Goal: Communication & Community: Answer question/provide support

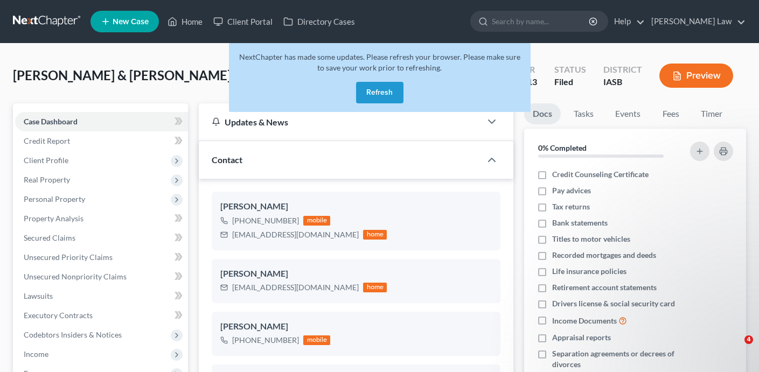
select select "0"
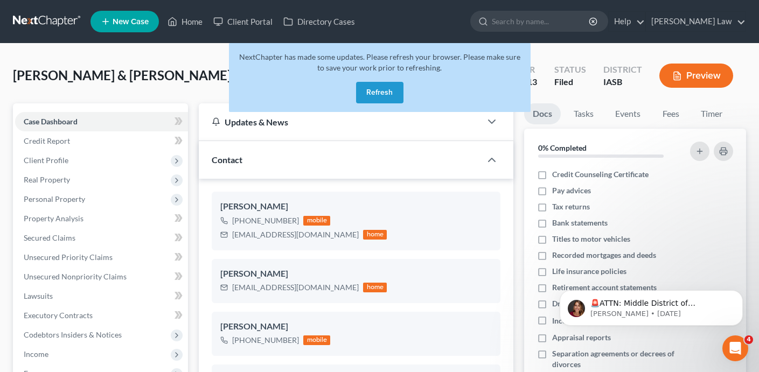
scroll to position [3287, 0]
click at [374, 95] on button "Refresh" at bounding box center [379, 93] width 47 height 22
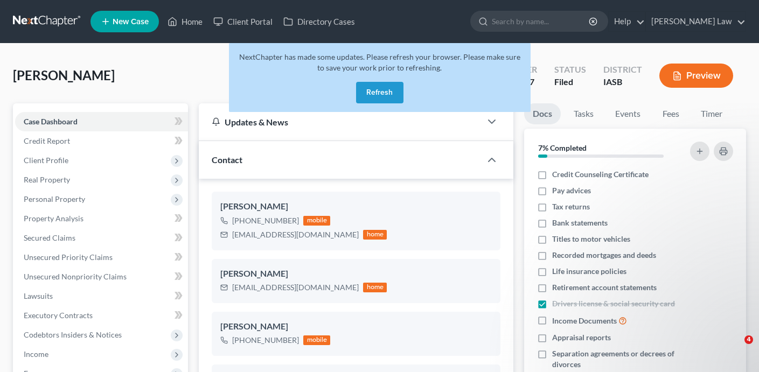
select select "0"
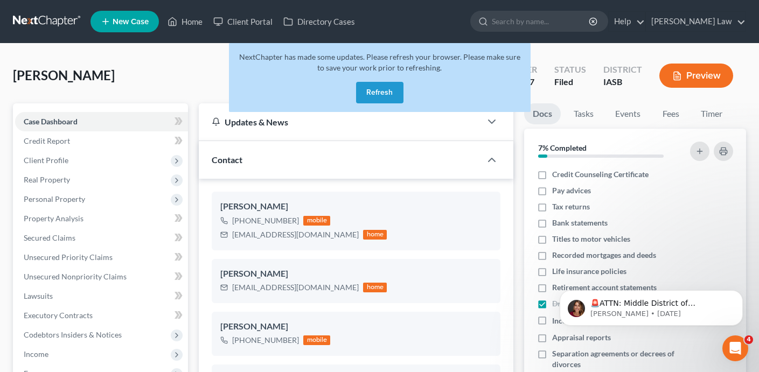
scroll to position [2460, 0]
click at [387, 88] on button "Refresh" at bounding box center [379, 93] width 47 height 22
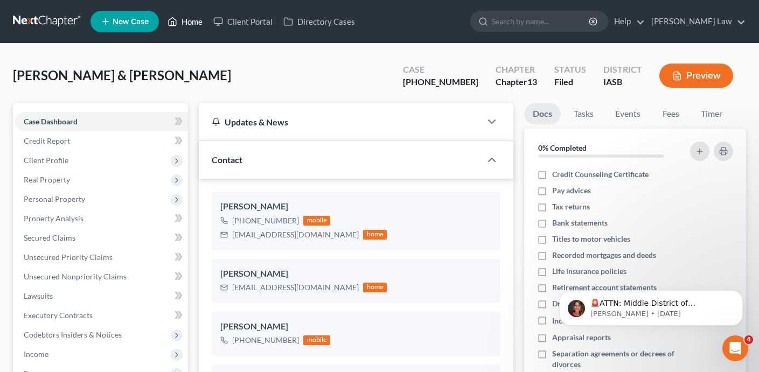
click at [192, 23] on link "Home" at bounding box center [185, 21] width 46 height 19
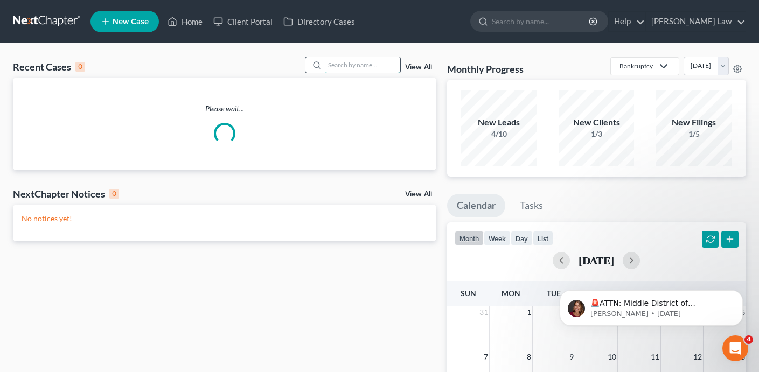
click at [364, 65] on input "search" at bounding box center [362, 65] width 75 height 16
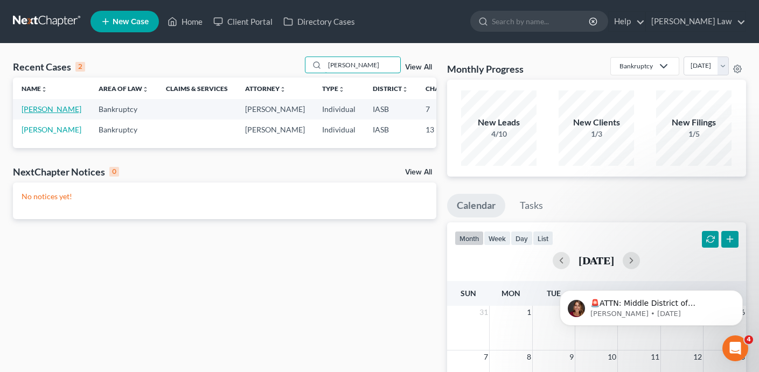
type input "Mendez"
click at [36, 114] on link "Mendez, Francisco" at bounding box center [52, 108] width 60 height 9
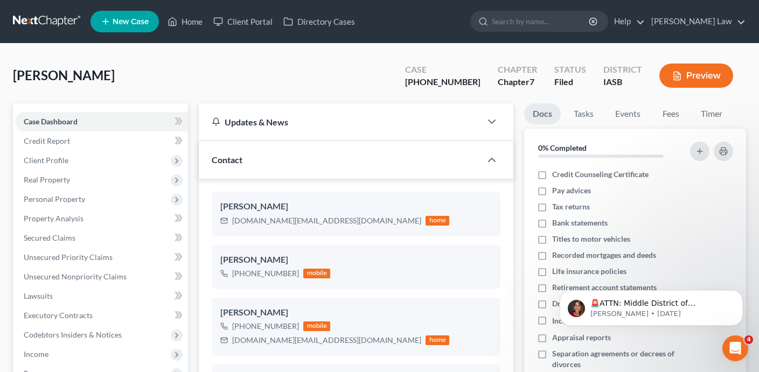
scroll to position [389, 0]
drag, startPoint x: 484, startPoint y: 86, endPoint x: 435, endPoint y: 85, distance: 49.0
click at [435, 85] on div "Case 25-01427-7" at bounding box center [442, 77] width 93 height 32
copy div "25-01427-7"
click at [117, 122] on link "Case Dashboard" at bounding box center [101, 121] width 173 height 19
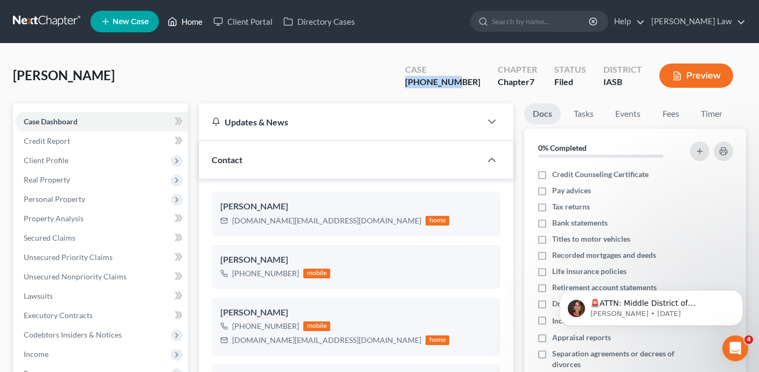
click at [192, 22] on link "Home" at bounding box center [185, 21] width 46 height 19
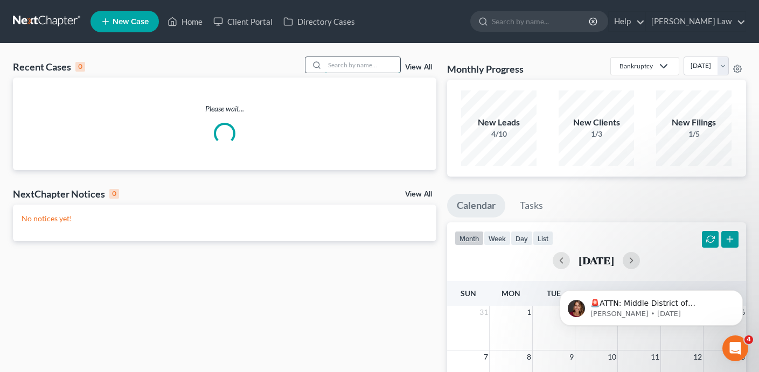
click at [355, 66] on input "search" at bounding box center [362, 65] width 75 height 16
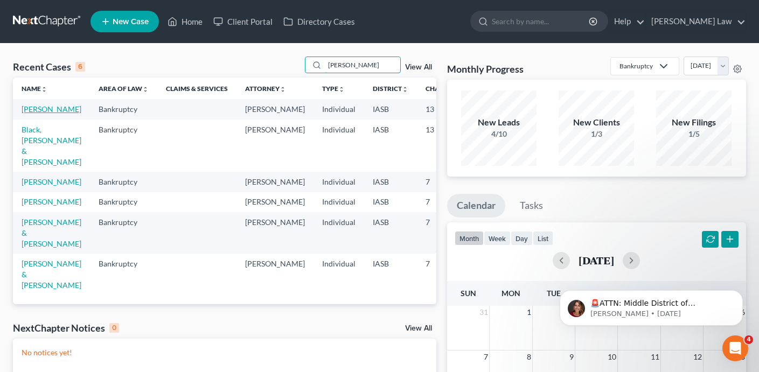
type input "brian"
click at [25, 114] on link "Fishburn, Brian" at bounding box center [52, 108] width 60 height 9
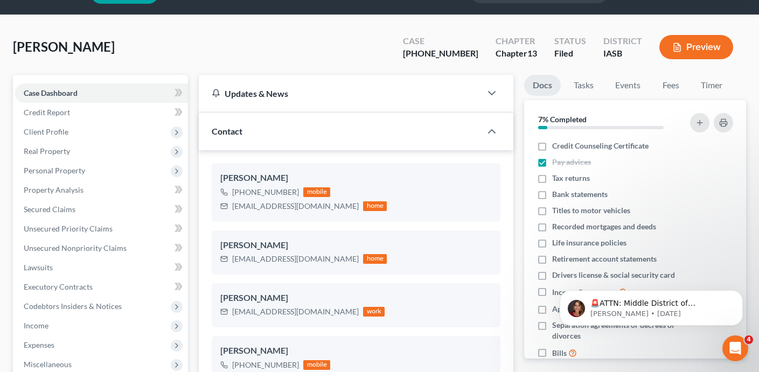
scroll to position [25, 0]
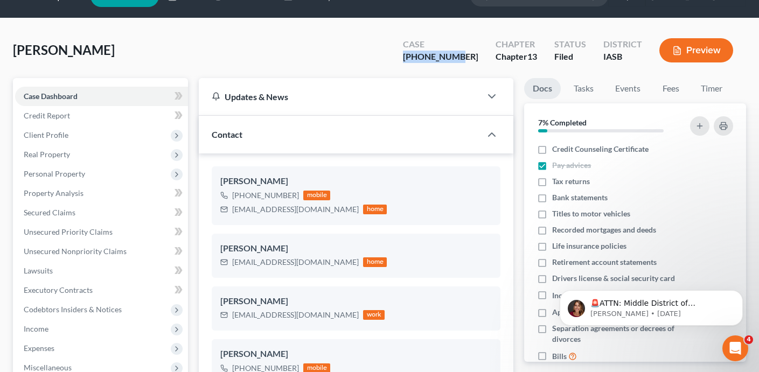
drag, startPoint x: 480, startPoint y: 56, endPoint x: 426, endPoint y: 59, distance: 53.4
click at [426, 59] on div "Case 25-01209-13" at bounding box center [440, 52] width 93 height 32
copy div "25-01209-13"
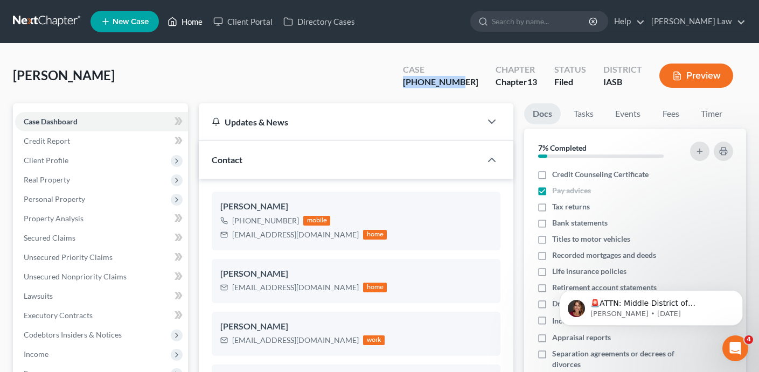
click at [186, 22] on link "Home" at bounding box center [185, 21] width 46 height 19
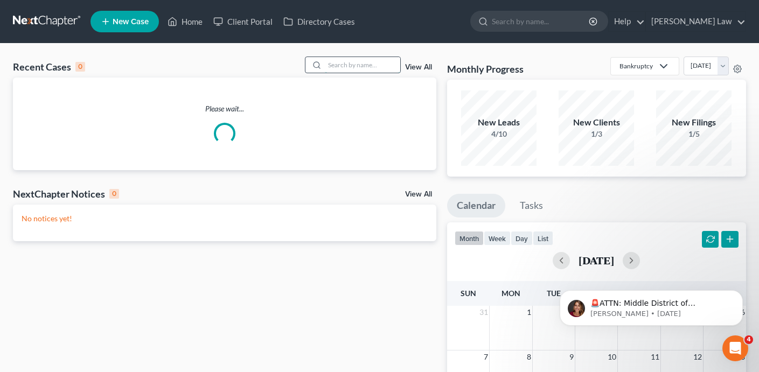
click at [357, 65] on input "search" at bounding box center [362, 65] width 75 height 16
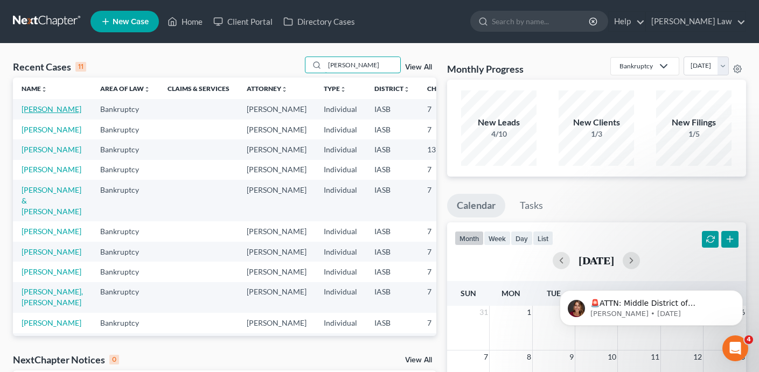
type input "James"
click at [27, 114] on link "Batterson, James" at bounding box center [52, 108] width 60 height 9
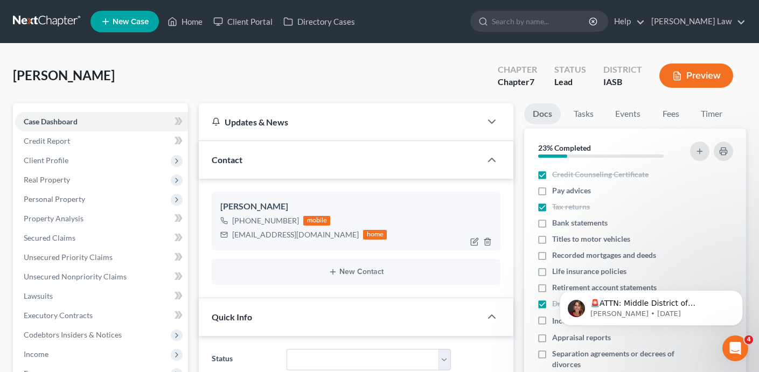
scroll to position [89, 0]
drag, startPoint x: 299, startPoint y: 236, endPoint x: 230, endPoint y: 234, distance: 68.9
click at [230, 234] on div "jimbatt1@gmail.com home" at bounding box center [303, 235] width 166 height 14
copy div "jimbatt1@gmail.com"
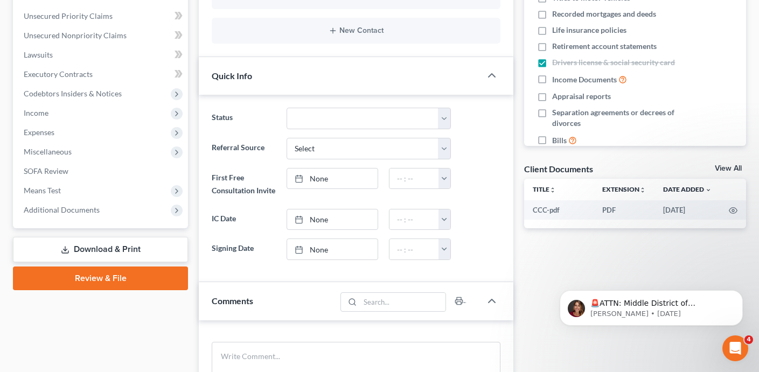
scroll to position [770, 0]
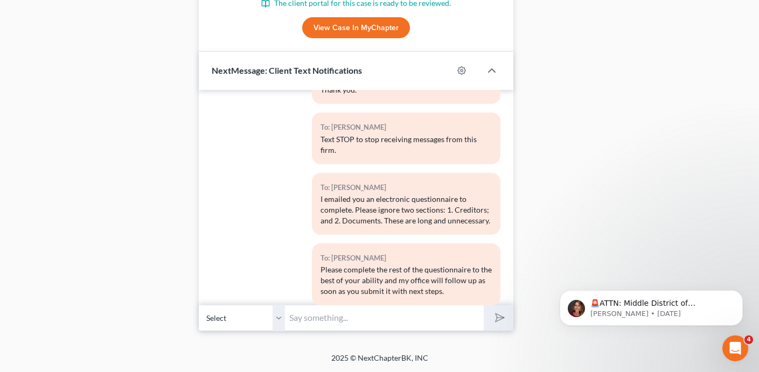
click at [300, 320] on input "text" at bounding box center [384, 318] width 199 height 26
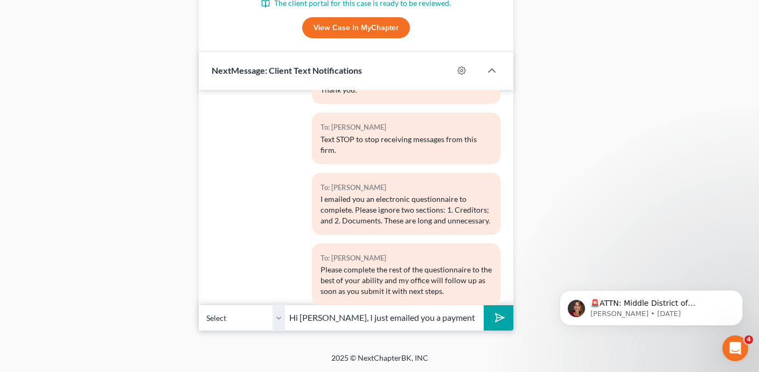
type input "Hi Jim, I just emailed you a payment request."
click at [483, 305] on button "submit" at bounding box center [498, 317] width 30 height 25
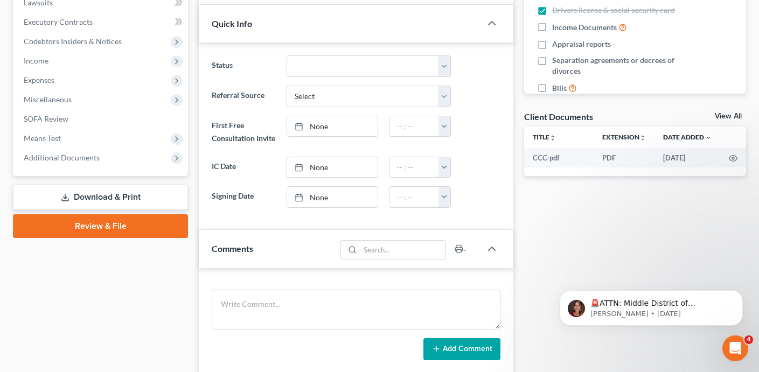
scroll to position [0, 0]
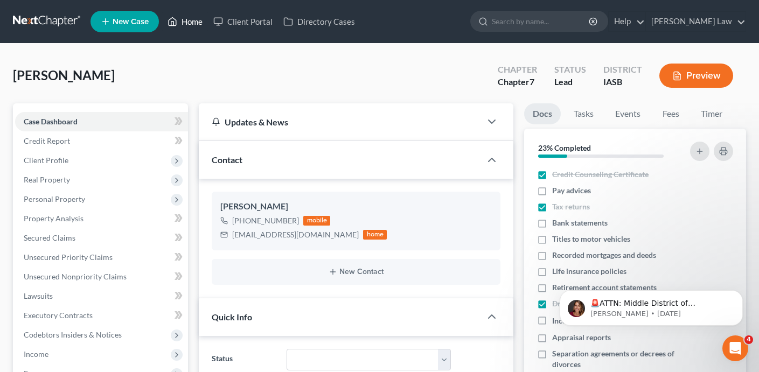
click at [181, 24] on link "Home" at bounding box center [185, 21] width 46 height 19
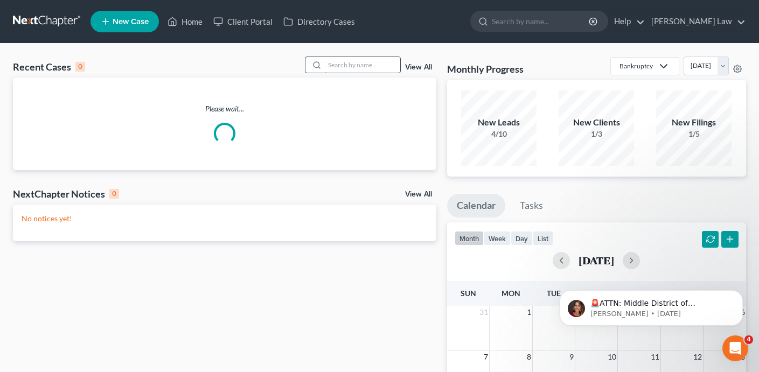
click at [349, 70] on input "search" at bounding box center [362, 65] width 75 height 16
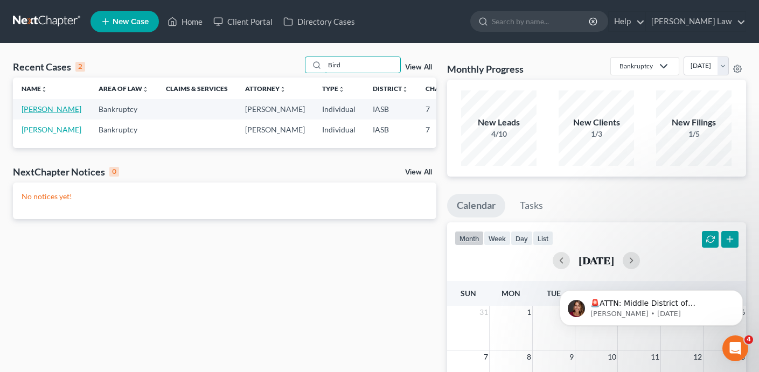
type input "Bird"
click at [30, 114] on link "Bird, Randy" at bounding box center [52, 108] width 60 height 9
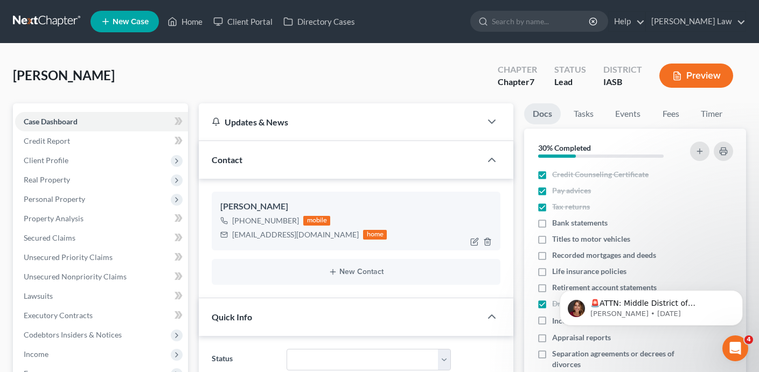
scroll to position [639, 0]
drag, startPoint x: 303, startPoint y: 236, endPoint x: 231, endPoint y: 236, distance: 71.6
click at [231, 236] on div "rlbird3231@aol.com home" at bounding box center [303, 235] width 166 height 14
copy div "rlbird3231@aol.com"
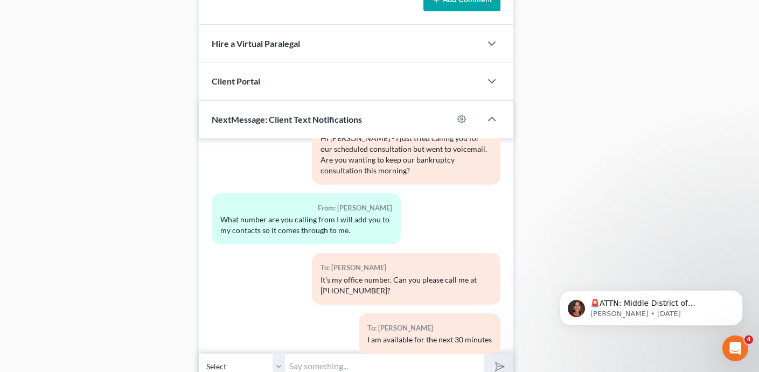
scroll to position [703, 0]
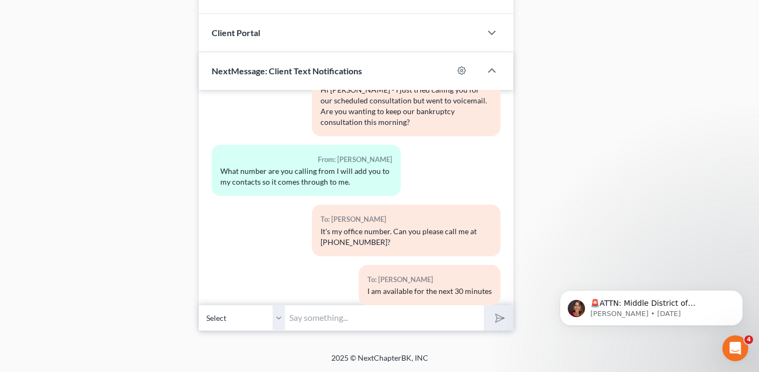
click at [308, 313] on input "text" at bounding box center [384, 318] width 199 height 26
type input "Hi Randy, I just emailed you a bankruptcy payment request. Thank you."
click at [483, 305] on button "submit" at bounding box center [498, 317] width 30 height 25
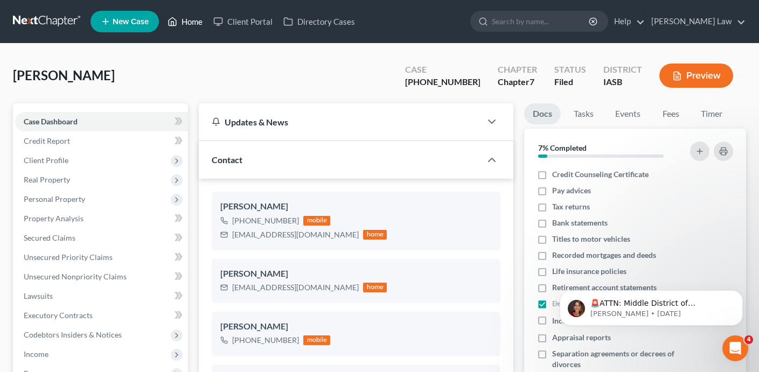
click at [188, 19] on link "Home" at bounding box center [185, 21] width 46 height 19
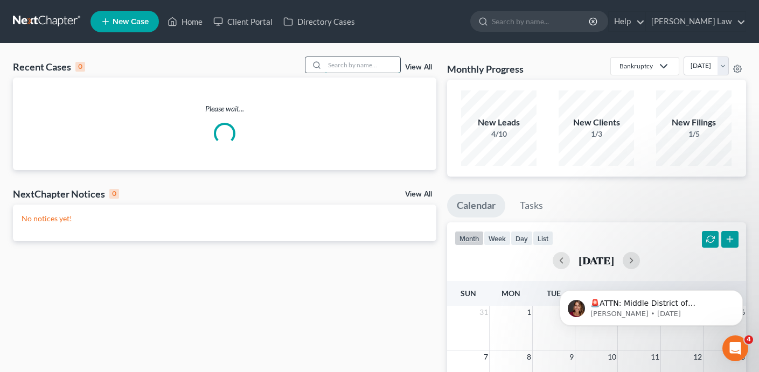
click at [342, 66] on input "search" at bounding box center [362, 65] width 75 height 16
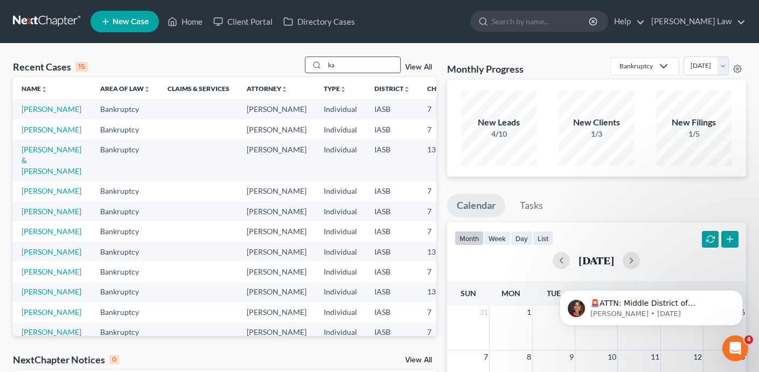
type input "k"
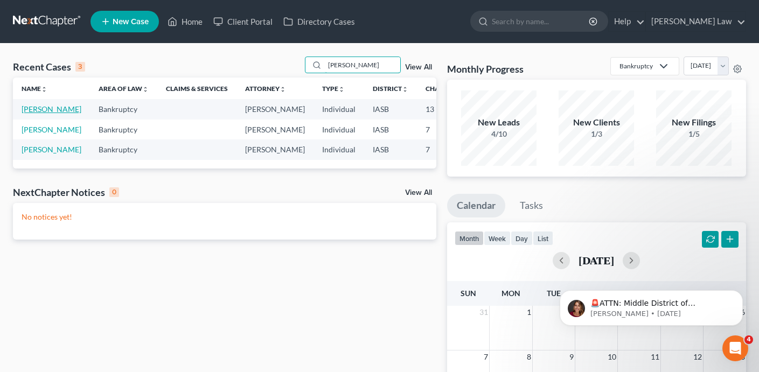
type input "larson"
click at [32, 114] on link "Larson, Carl" at bounding box center [52, 108] width 60 height 9
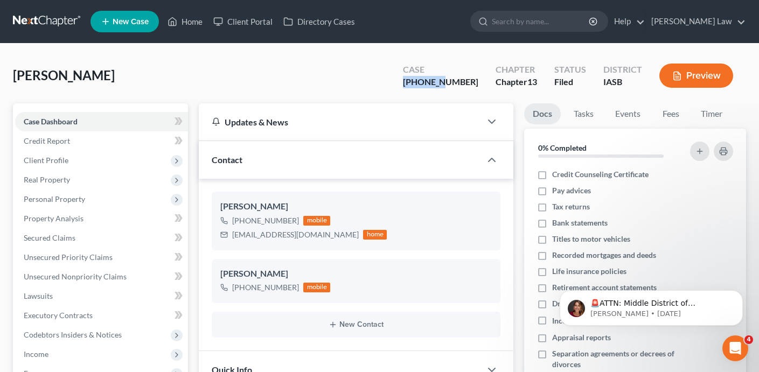
drag, startPoint x: 465, startPoint y: 85, endPoint x: 426, endPoint y: 83, distance: 39.3
click at [426, 83] on div "Case 25-01493-13" at bounding box center [440, 77] width 93 height 32
copy div "25-01493"
click at [111, 156] on span "Client Profile" at bounding box center [101, 160] width 173 height 19
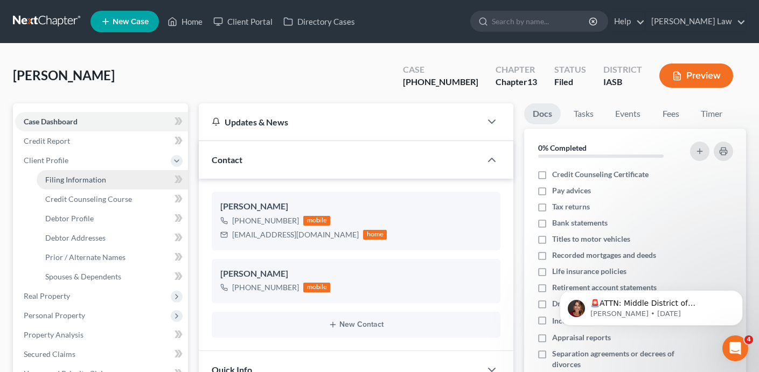
click at [113, 177] on link "Filing Information" at bounding box center [112, 179] width 151 height 19
select select "1"
select select "0"
select select "3"
select select "16"
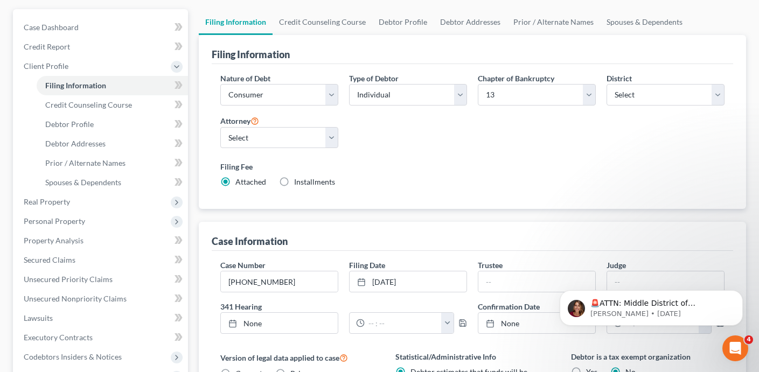
scroll to position [95, 0]
click at [105, 20] on link "Case Dashboard" at bounding box center [101, 26] width 173 height 19
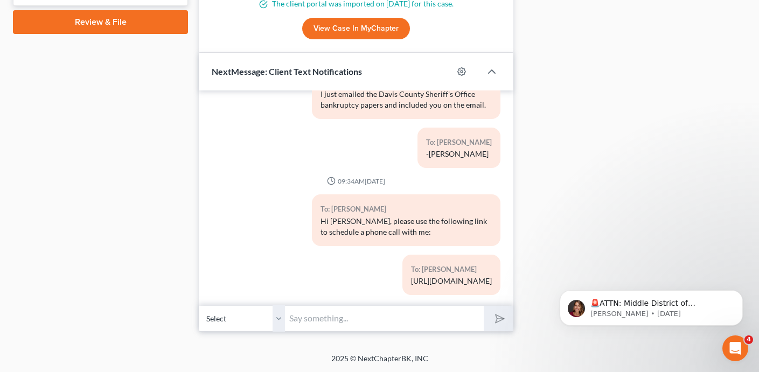
scroll to position [180, 0]
click at [315, 321] on input "text" at bounding box center [384, 318] width 199 height 26
type input "Hi Carrie, can you please email me all of Carl's August bank statements?"
click at [483, 306] on button "submit" at bounding box center [498, 318] width 30 height 25
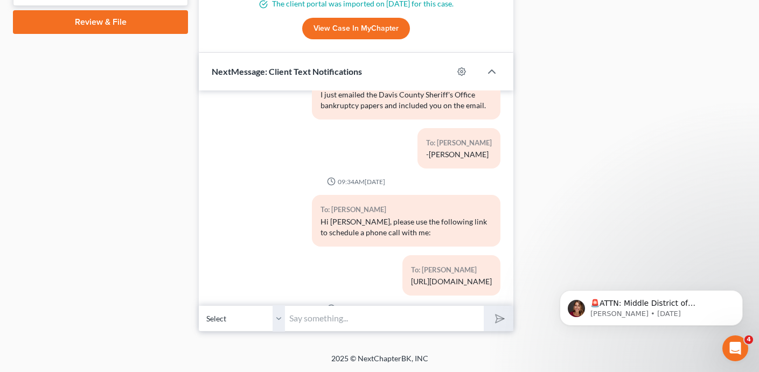
scroll to position [258, 0]
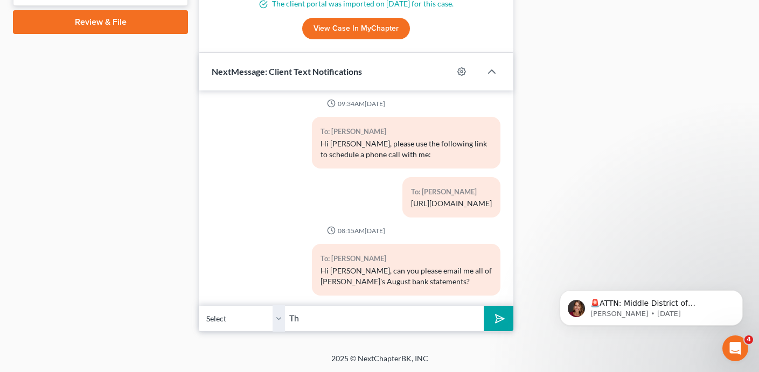
type input "T"
type input "In particular the bank statement needs to cover 8/29 so that i can deliver thes…"
click at [483, 306] on button "submit" at bounding box center [498, 318] width 30 height 25
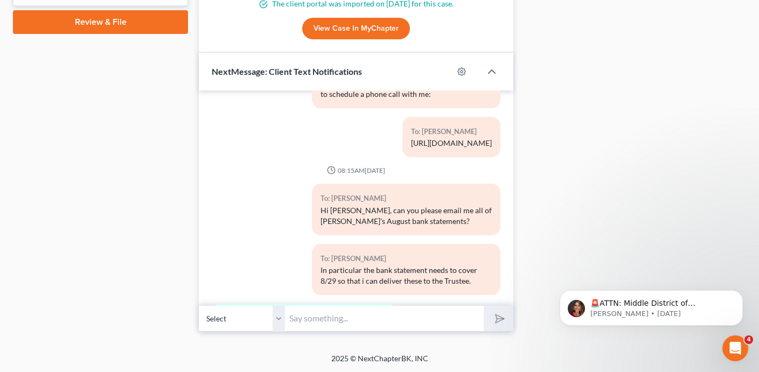
scroll to position [368, 0]
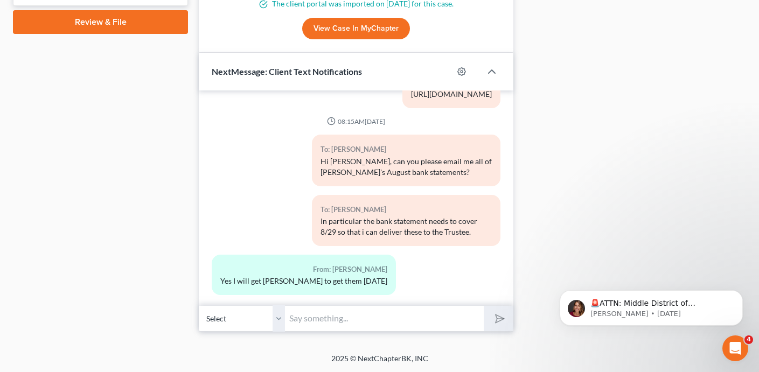
click at [342, 314] on input "text" at bounding box center [384, 318] width 199 height 26
type input "Thank you"
click at [483, 306] on button "submit" at bounding box center [498, 318] width 30 height 25
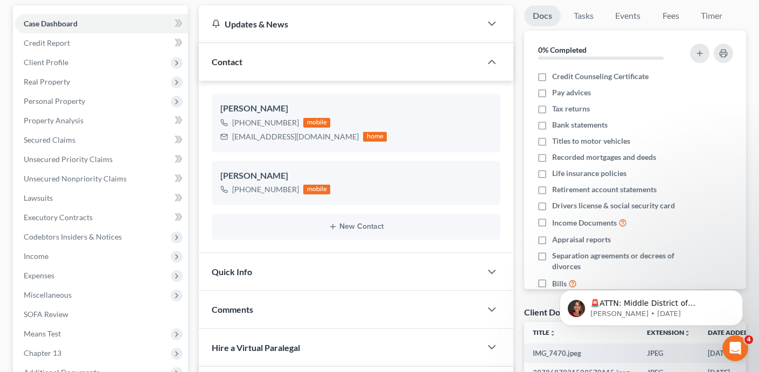
scroll to position [0, 0]
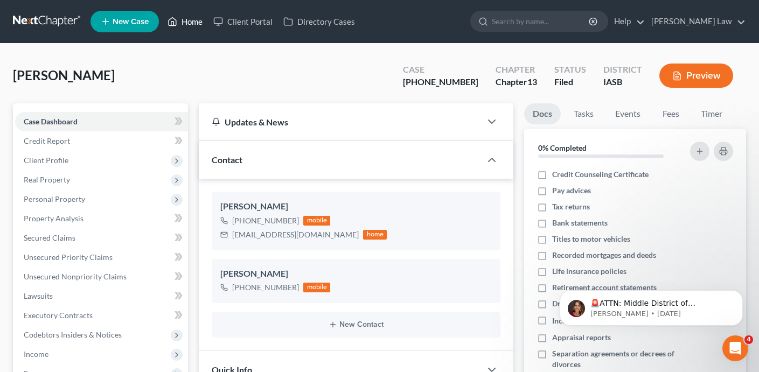
click at [190, 27] on link "Home" at bounding box center [185, 21] width 46 height 19
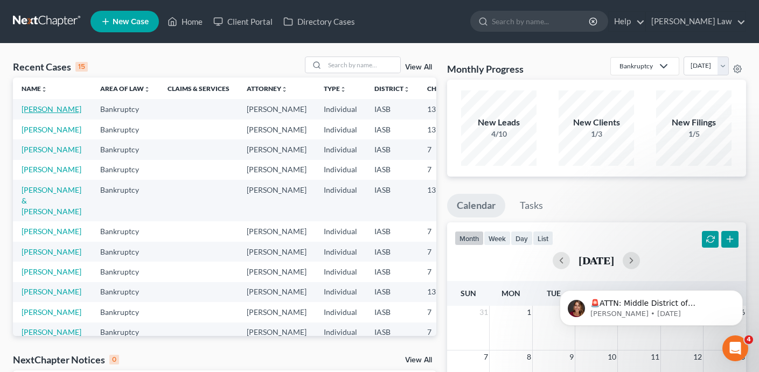
click at [41, 108] on link "Fishburn, Brian" at bounding box center [52, 108] width 60 height 9
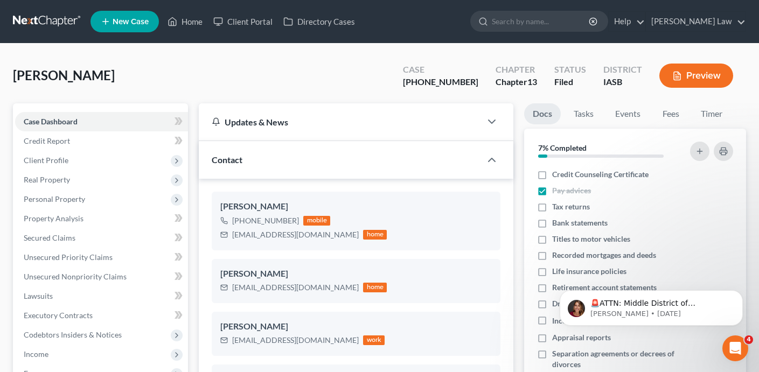
scroll to position [2154, 0]
drag, startPoint x: 478, startPoint y: 84, endPoint x: 424, endPoint y: 83, distance: 53.8
click at [424, 83] on div "Case 25-01209-13" at bounding box center [440, 77] width 93 height 32
copy div "25-01209-13"
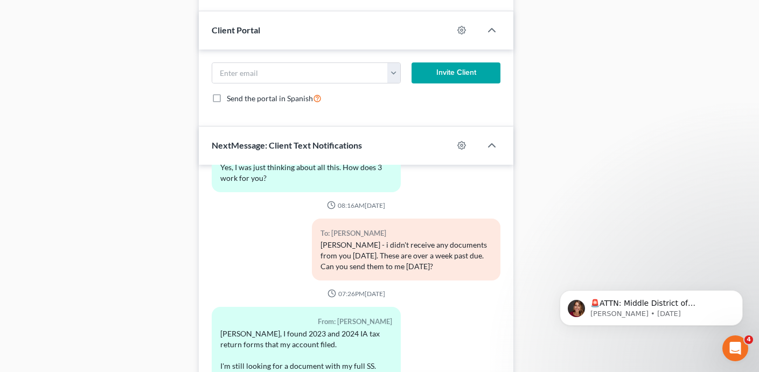
scroll to position [911, 0]
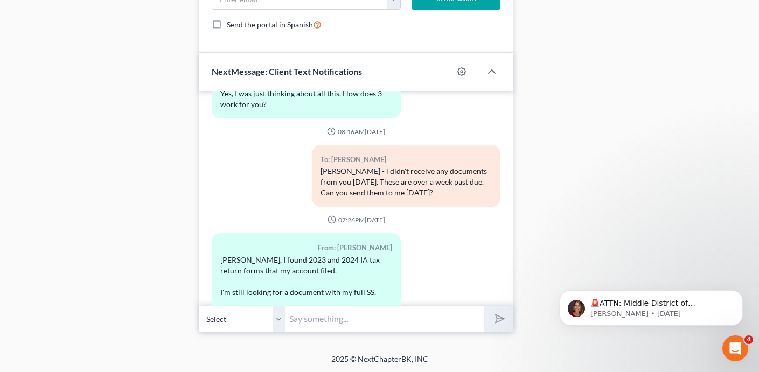
click at [304, 325] on input "text" at bounding box center [384, 319] width 199 height 26
click at [483, 306] on button "submit" at bounding box center [498, 318] width 30 height 25
type input "Brian - have you made your payments to the Trustee yet?"
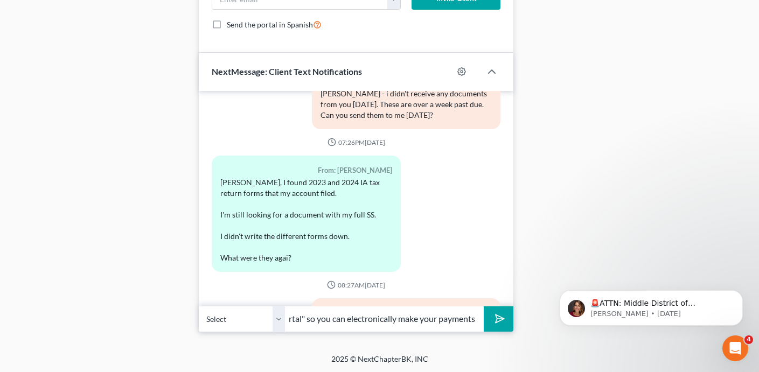
scroll to position [0, 117]
type input "They mailed you a "Trustee portal" so you can electronically make your payments"
click at [483, 306] on button "submit" at bounding box center [498, 318] width 30 height 25
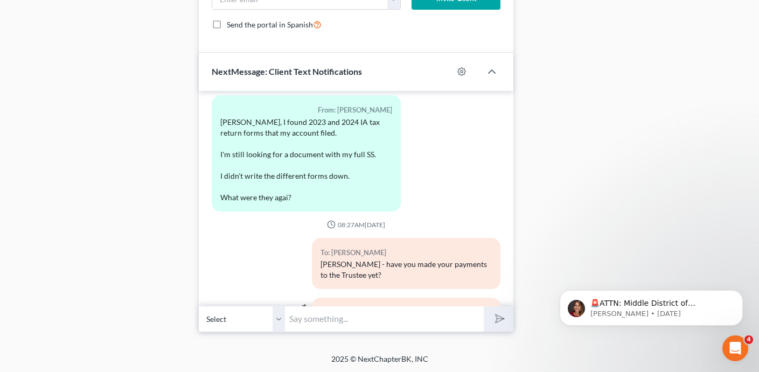
type input "T"
type input "If you haven't done so this should be done asap. The first payment was due on A…"
click at [483, 306] on button "submit" at bounding box center [498, 318] width 30 height 25
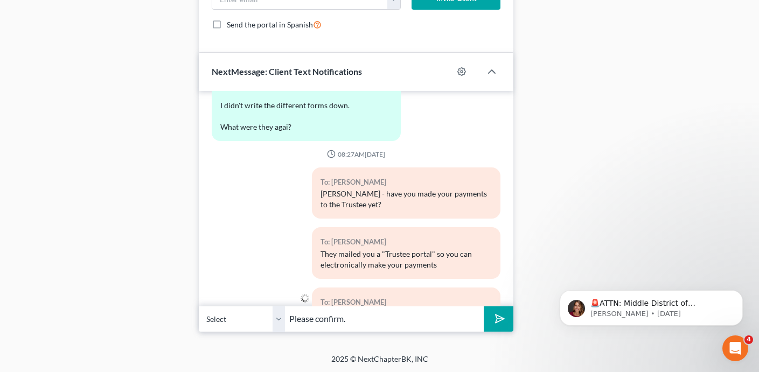
type input "Please confirm."
click at [483, 306] on button "submit" at bounding box center [498, 318] width 30 height 25
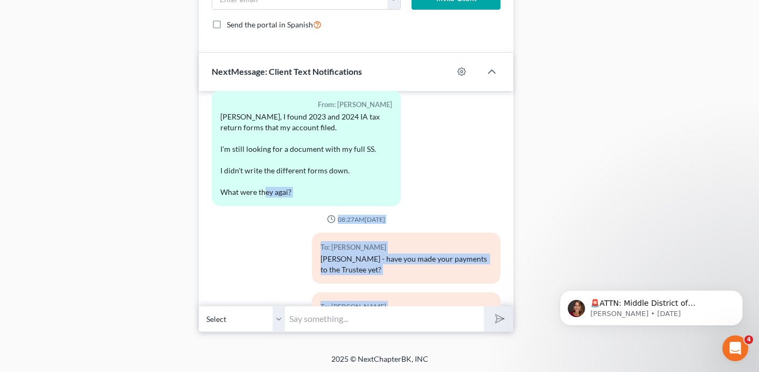
scroll to position [2295, 0]
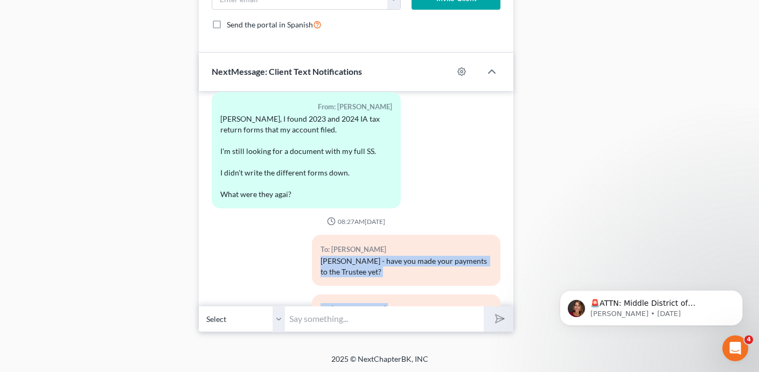
drag, startPoint x: 482, startPoint y: 268, endPoint x: 315, endPoint y: 196, distance: 181.6
copy div "Brian - have you made your payments to the Trustee yet? To: Brian Fishburn They…"
